Goal: Transaction & Acquisition: Purchase product/service

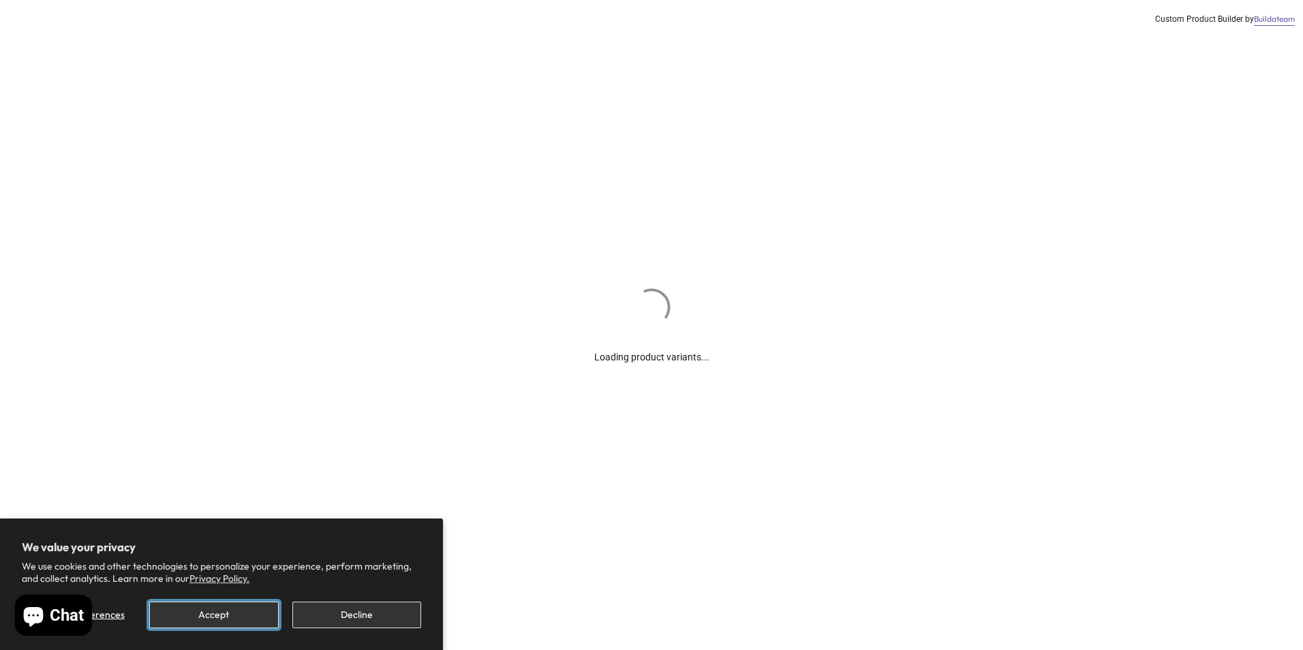
click at [250, 611] on button "Accept" at bounding box center [213, 615] width 129 height 27
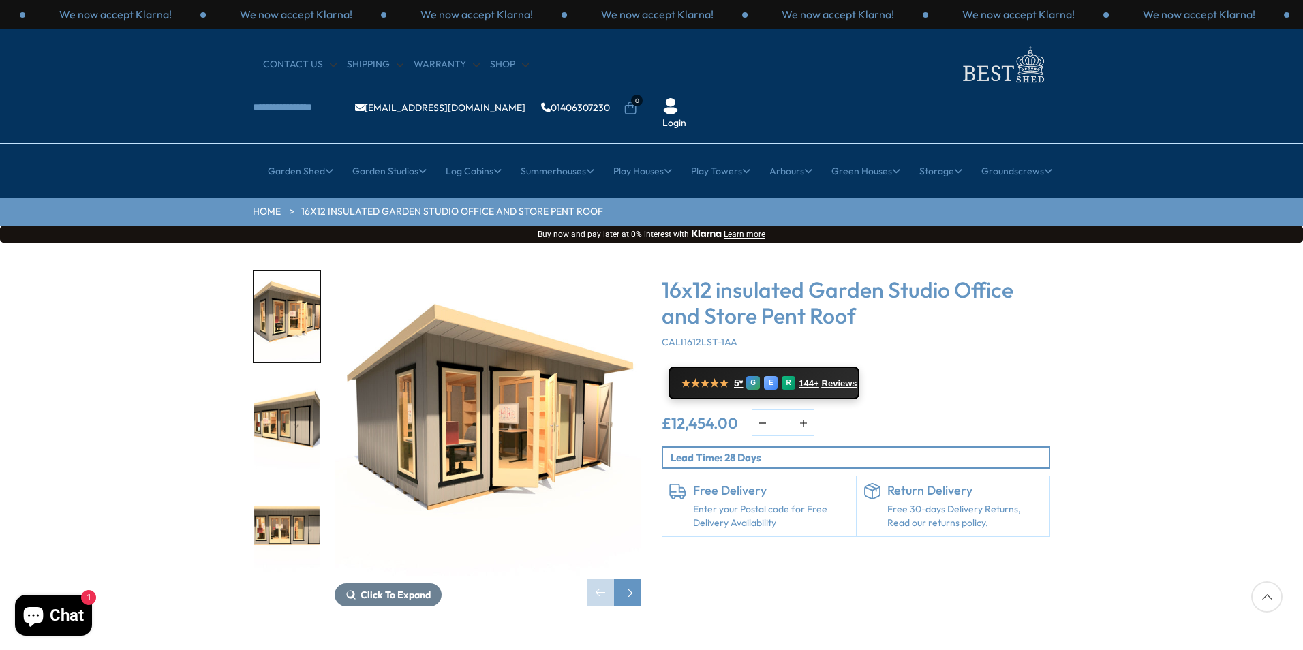
click at [288, 378] on img "2 / 9" at bounding box center [286, 423] width 65 height 91
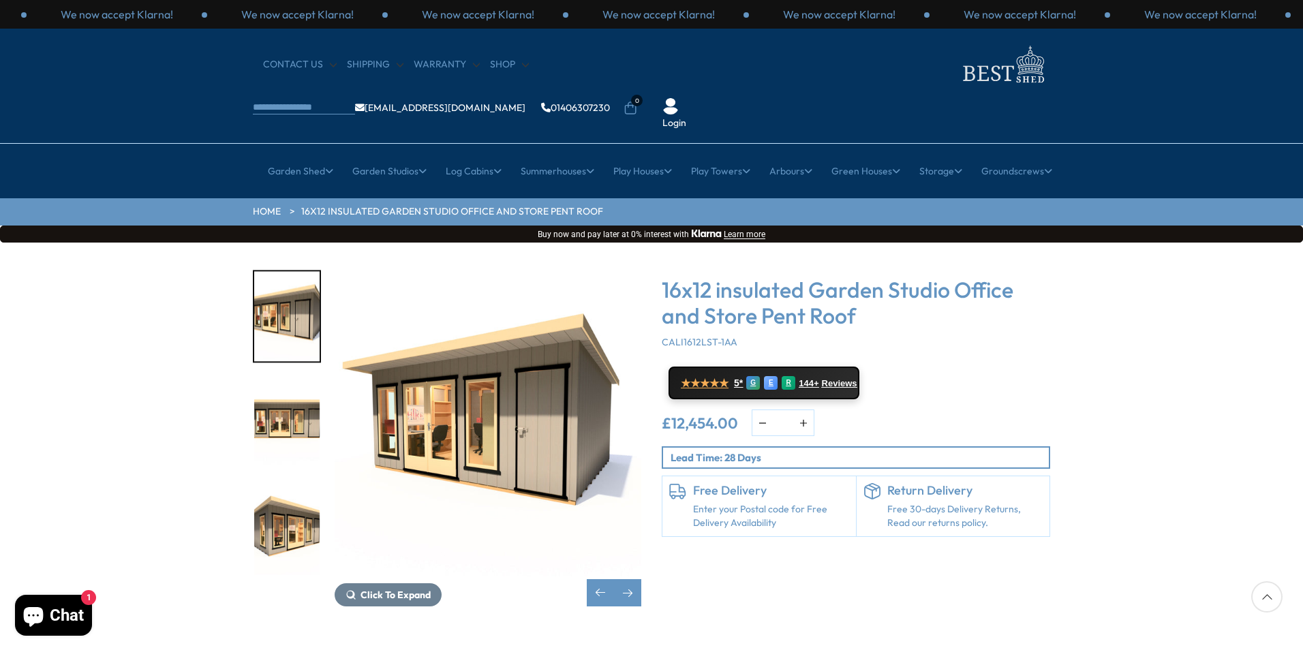
click at [302, 485] on img "4 / 9" at bounding box center [286, 530] width 65 height 91
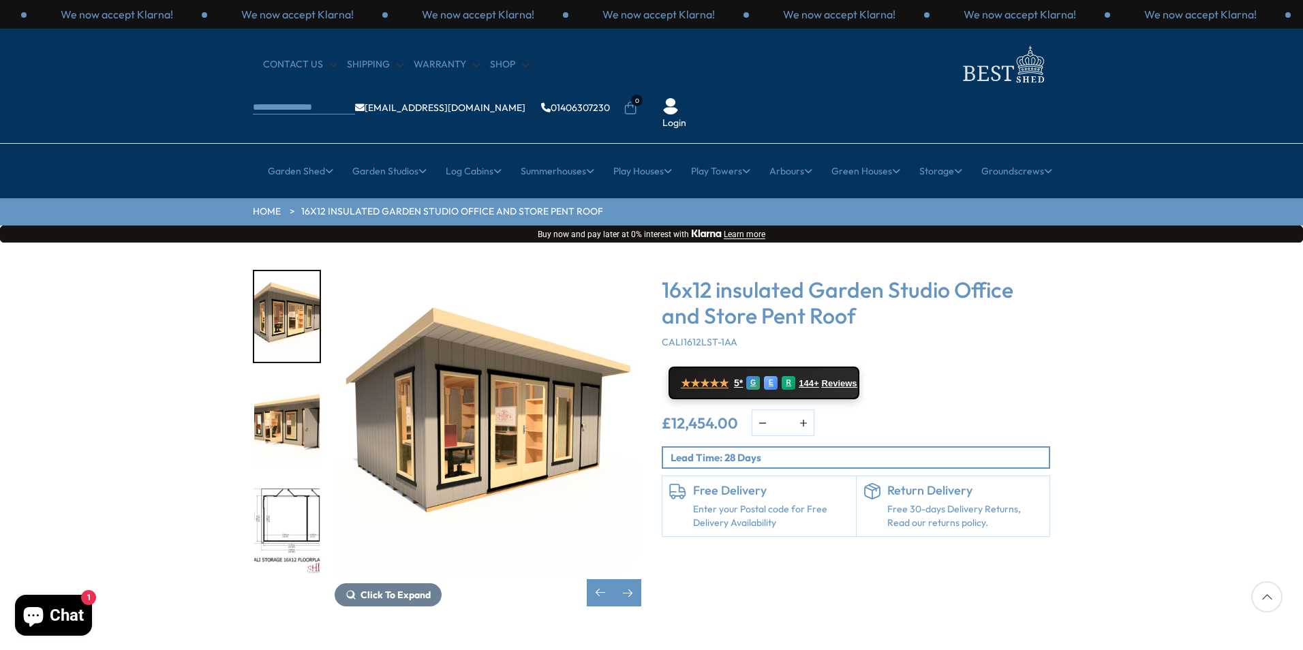
click at [301, 485] on img "6 / 9" at bounding box center [286, 530] width 65 height 91
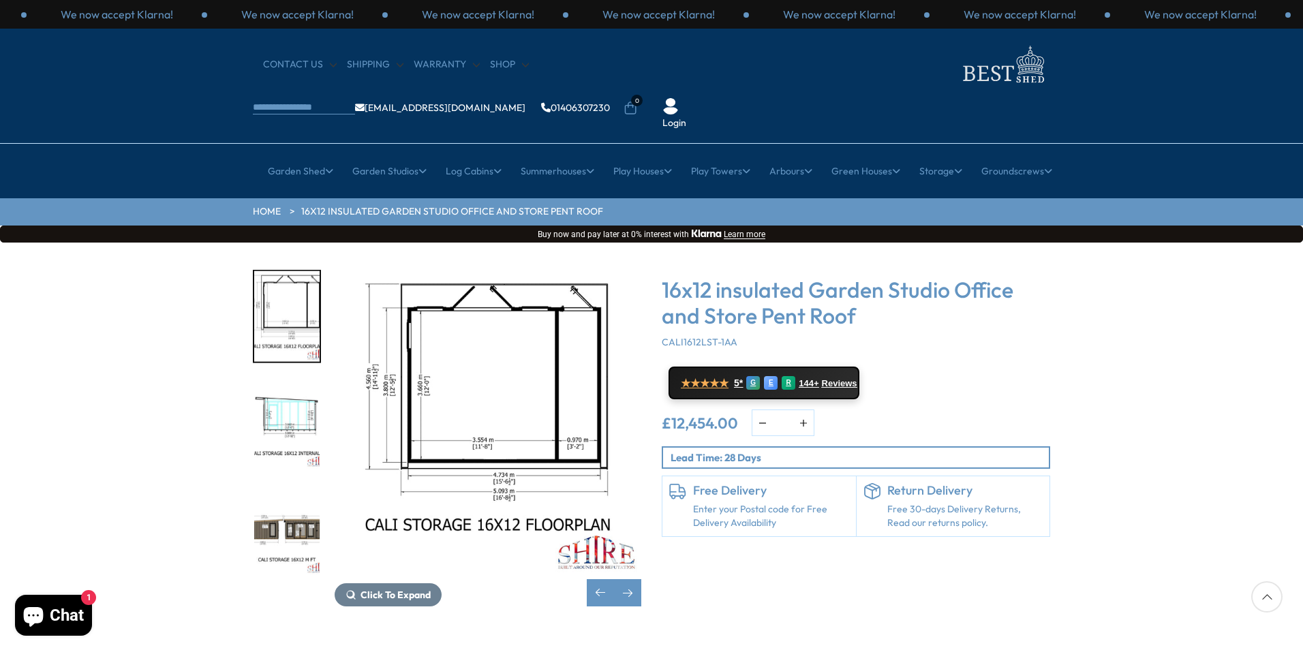
click at [307, 378] on img "7 / 9" at bounding box center [286, 423] width 65 height 91
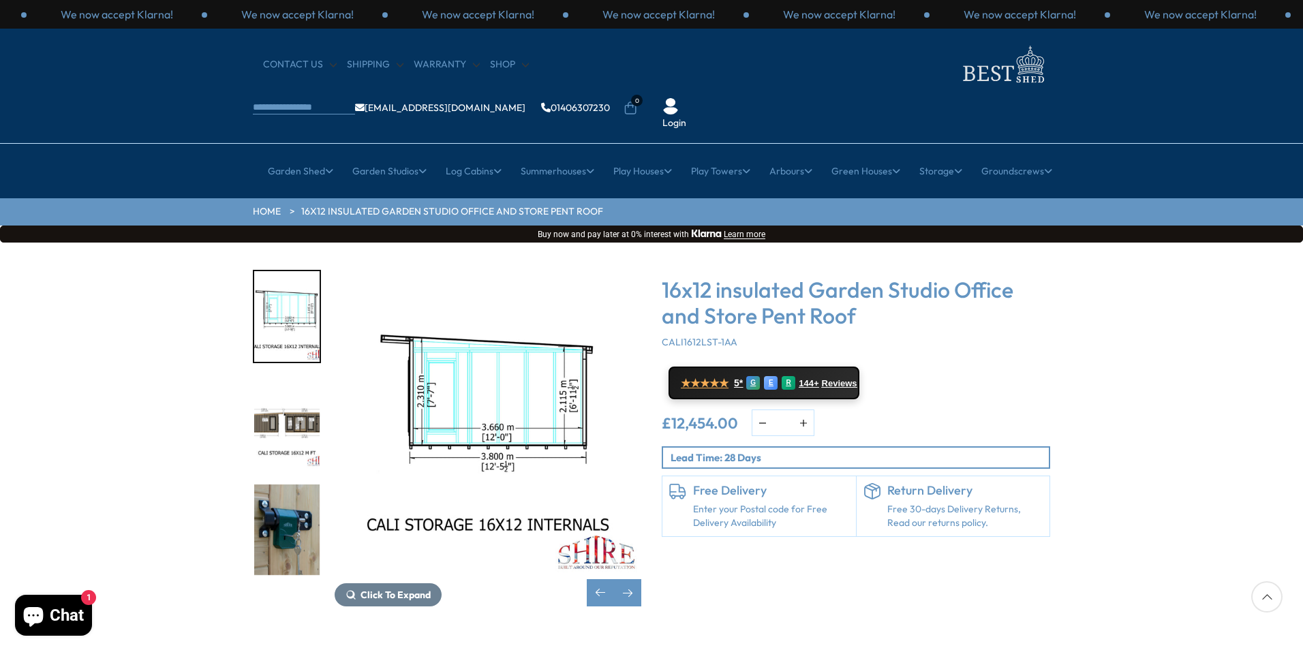
click at [307, 378] on img "8 / 9" at bounding box center [286, 423] width 65 height 91
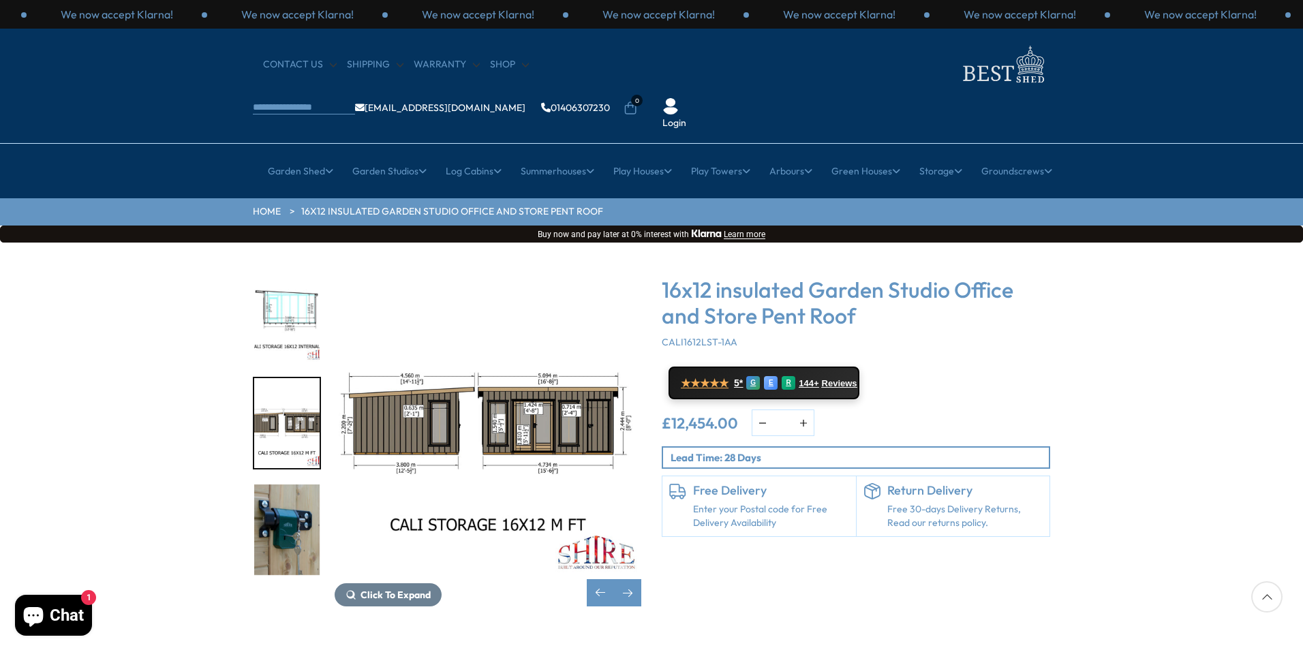
click at [299, 485] on img "9 / 9" at bounding box center [286, 530] width 65 height 91
